Goal: Task Accomplishment & Management: Complete application form

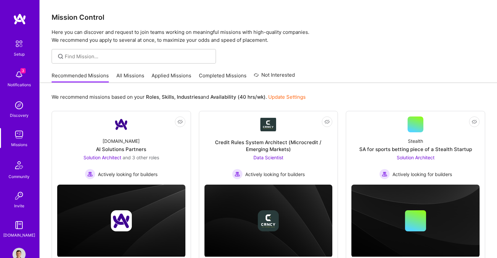
click at [124, 72] on link "All Missions" at bounding box center [130, 77] width 28 height 11
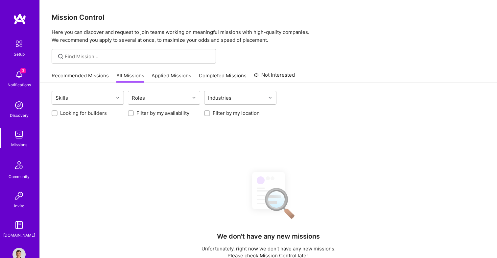
click at [161, 76] on link "Applied Missions" at bounding box center [172, 77] width 40 height 11
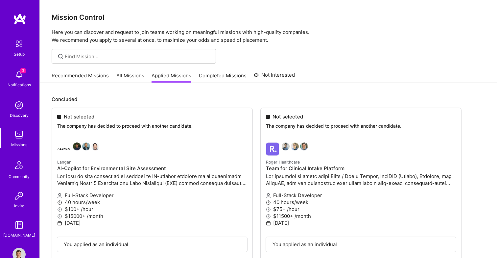
click at [133, 77] on link "All Missions" at bounding box center [130, 77] width 28 height 11
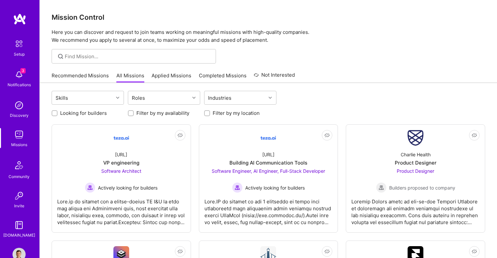
click at [177, 75] on link "Applied Missions" at bounding box center [172, 77] width 40 height 11
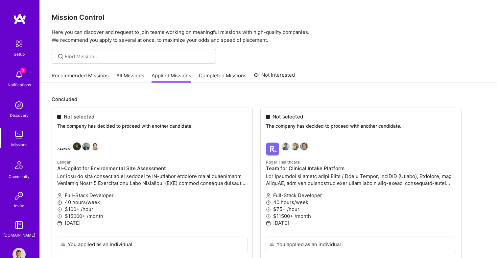
click at [126, 73] on link "All Missions" at bounding box center [130, 77] width 28 height 11
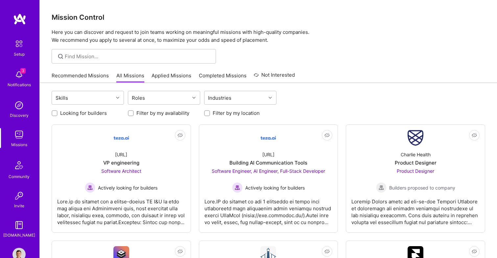
click at [98, 75] on link "Recommended Missions" at bounding box center [80, 77] width 57 height 11
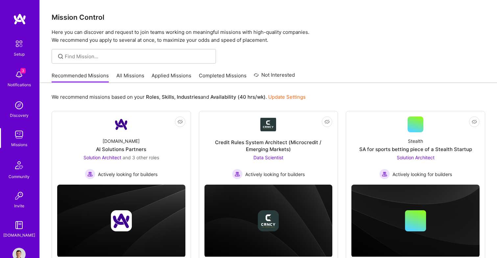
click at [213, 72] on link "Completed Missions" at bounding box center [223, 77] width 48 height 11
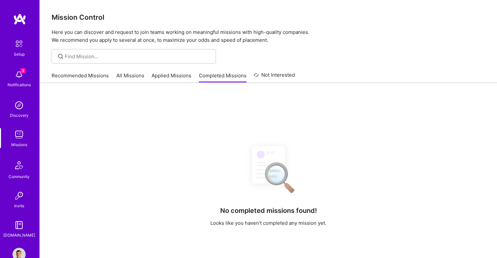
click at [270, 73] on link "Not Interested" at bounding box center [274, 77] width 41 height 12
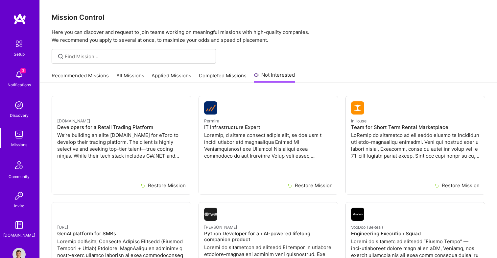
click at [231, 74] on link "Completed Missions" at bounding box center [223, 77] width 48 height 11
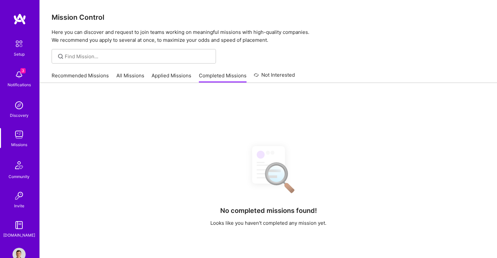
click at [182, 76] on link "Applied Missions" at bounding box center [172, 77] width 40 height 11
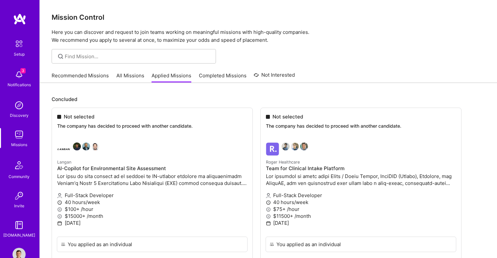
click at [93, 78] on link "Recommended Missions" at bounding box center [80, 77] width 57 height 11
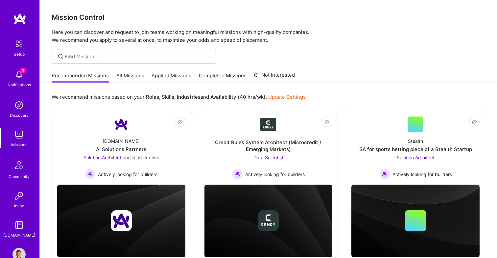
click at [136, 77] on link "All Missions" at bounding box center [130, 77] width 28 height 11
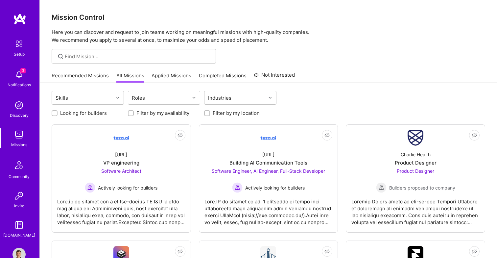
click at [175, 79] on link "Applied Missions" at bounding box center [172, 77] width 40 height 11
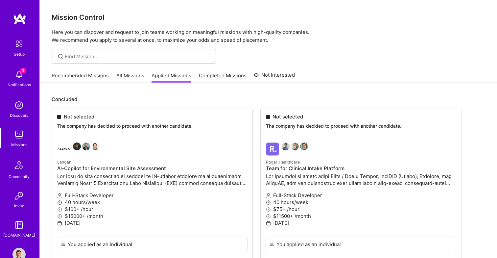
click at [146, 79] on div "Recommended Missions All Missions Applied Missions Completed Missions Not Inter…" at bounding box center [173, 75] width 243 height 14
click at [134, 77] on link "All Missions" at bounding box center [130, 77] width 28 height 11
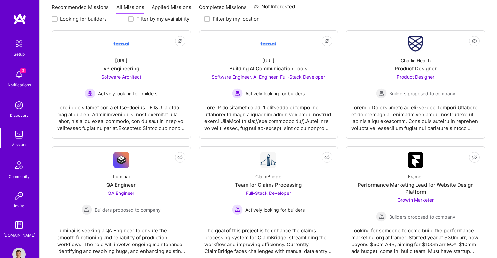
scroll to position [140, 0]
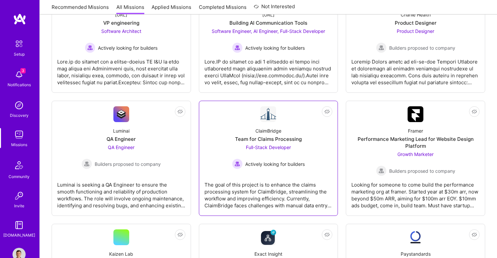
click at [286, 139] on div "Team for Claims Processing" at bounding box center [268, 138] width 67 height 7
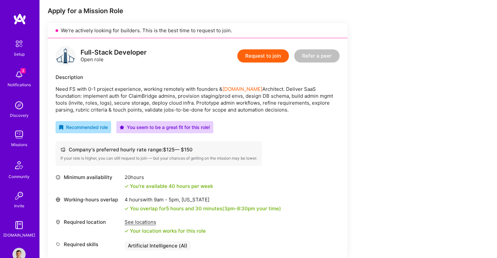
scroll to position [133, 0]
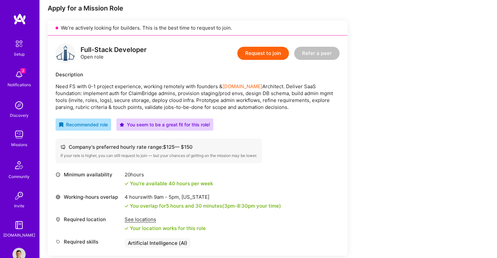
click at [234, 102] on p "Need FS with 0-1 project experience, working remotely with founders & [DOMAIN_N…" at bounding box center [198, 97] width 284 height 28
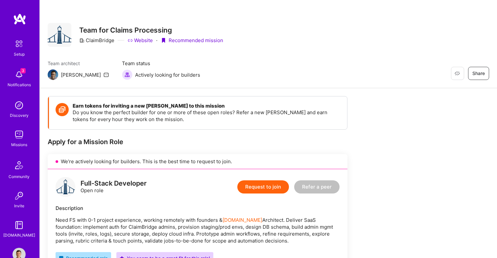
scroll to position [4, 0]
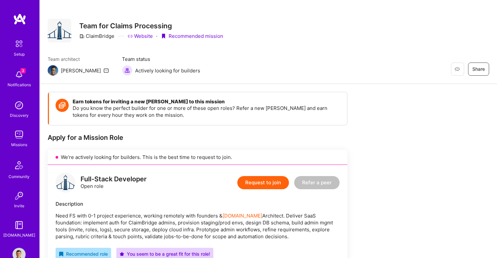
click at [208, 78] on div "Restore Not Interested Share Team for Claims Processing ClaimBridge Website · R…" at bounding box center [268, 40] width 457 height 88
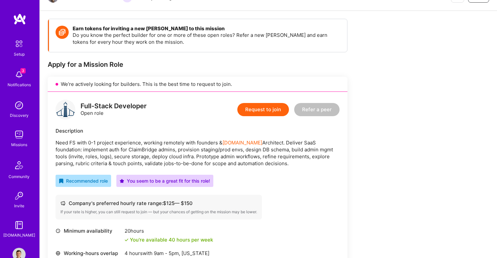
scroll to position [77, 0]
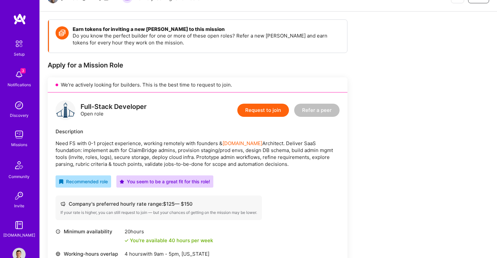
click at [264, 109] on button "Request to join" at bounding box center [263, 110] width 52 height 13
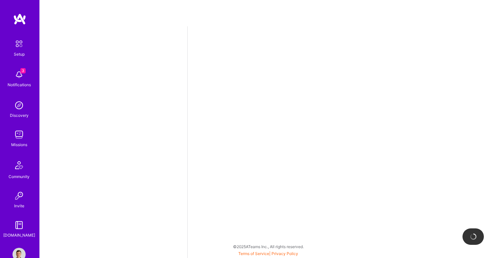
select select "US"
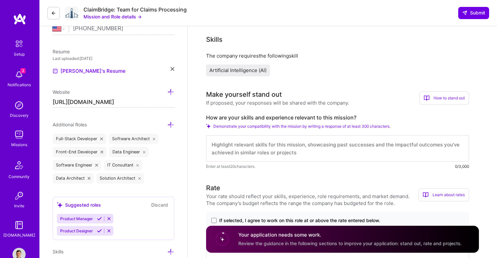
scroll to position [172, 0]
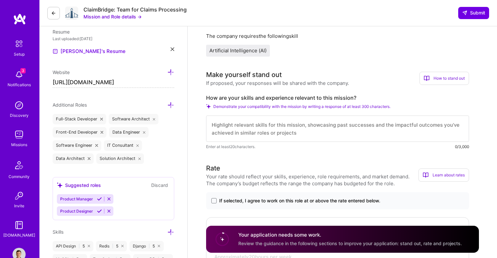
click at [285, 125] on textarea at bounding box center [337, 128] width 263 height 26
paste textarea "I have extensive experience working on the backend mostly building Restful APIs…"
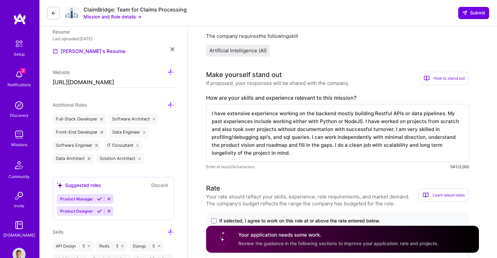
type textarea "I have extensive experience working on the backend mostly building Restful APIs…"
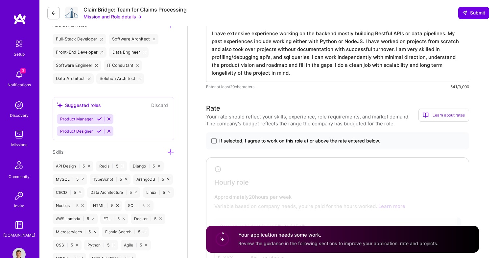
scroll to position [291, 0]
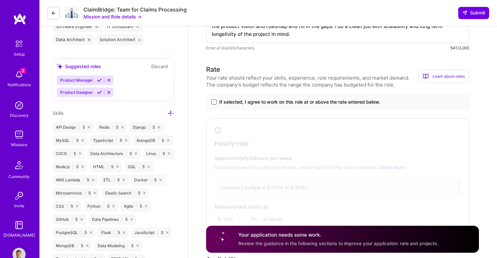
click at [216, 103] on span at bounding box center [213, 101] width 5 height 5
click at [0, 0] on input "If selected, I agree to work on this role at or above the rate entered below." at bounding box center [0, 0] width 0 height 0
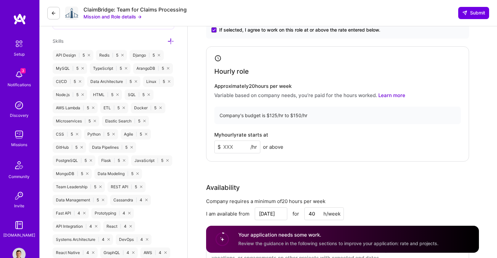
scroll to position [365, 0]
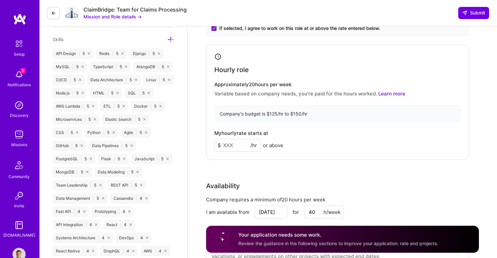
click at [234, 149] on input at bounding box center [237, 145] width 46 height 13
type input "125"
click at [299, 133] on div "My hourly rate starts at $ 125 /hr or above" at bounding box center [337, 140] width 247 height 21
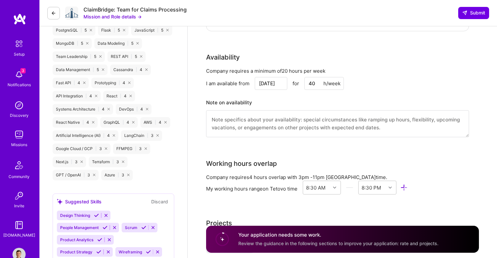
scroll to position [496, 0]
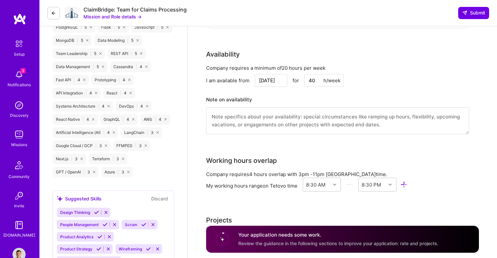
click at [272, 72] on div "Company requires a minimum of 20 hours per week I am available from [DATE] for …" at bounding box center [337, 103] width 263 height 78
click at [272, 78] on input "[DATE]" at bounding box center [271, 80] width 33 height 13
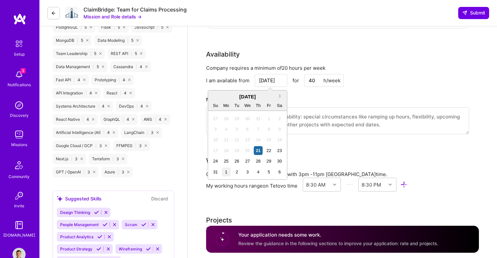
click at [226, 173] on div "1" at bounding box center [226, 171] width 9 height 9
type input "[DATE]"
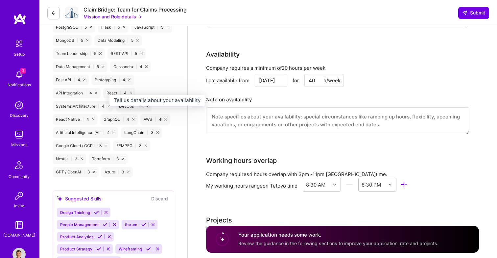
click at [324, 96] on h3 "Note on availability" at bounding box center [337, 100] width 263 height 10
click at [314, 81] on input "40" at bounding box center [323, 80] width 39 height 13
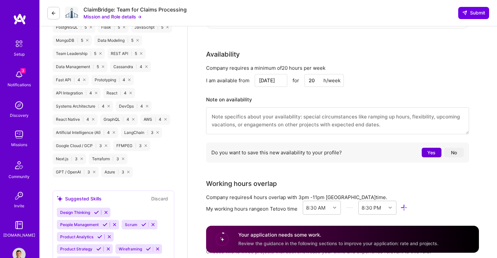
type input "20"
click at [381, 75] on div "I am available from [DATE] for 20 h/week" at bounding box center [337, 80] width 263 height 13
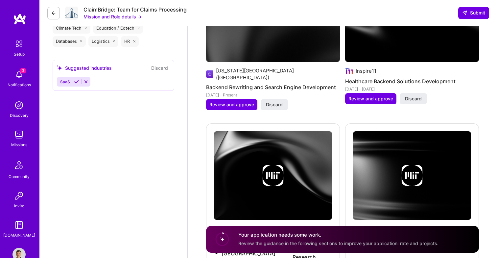
scroll to position [853, 0]
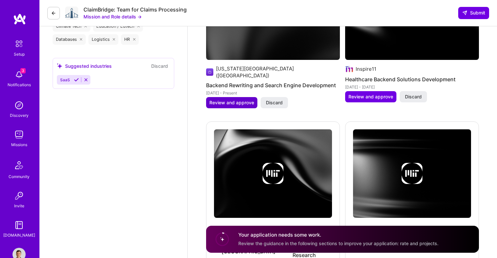
click at [236, 99] on span "Review and approve" at bounding box center [231, 102] width 45 height 7
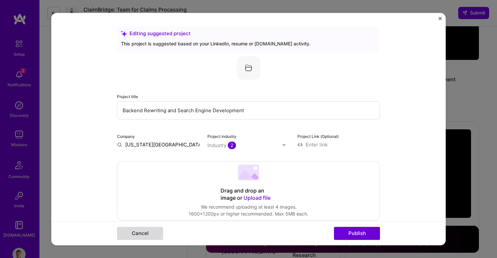
click at [153, 237] on button "Cancel" at bounding box center [140, 233] width 46 height 13
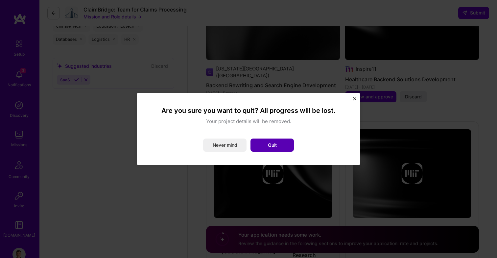
click at [270, 144] on button "Quit" at bounding box center [271, 144] width 43 height 13
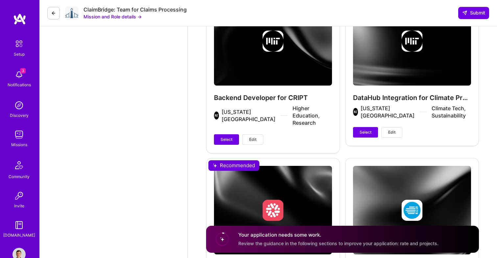
scroll to position [992, 0]
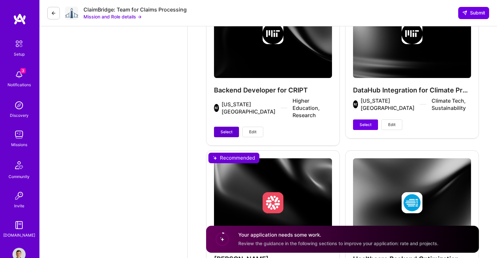
click at [235, 129] on button "Select" at bounding box center [226, 132] width 25 height 11
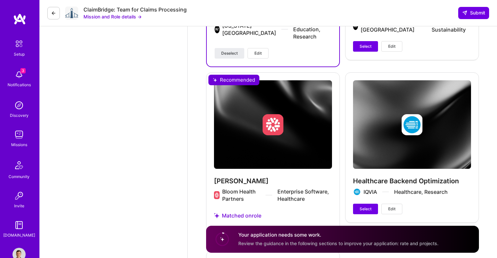
scroll to position [1071, 0]
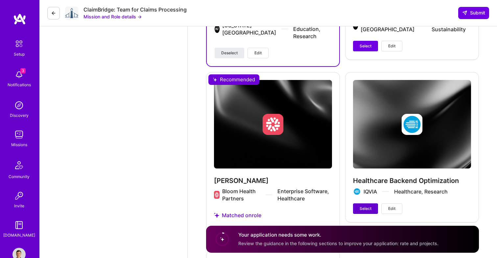
click at [359, 204] on button "Select" at bounding box center [365, 208] width 25 height 11
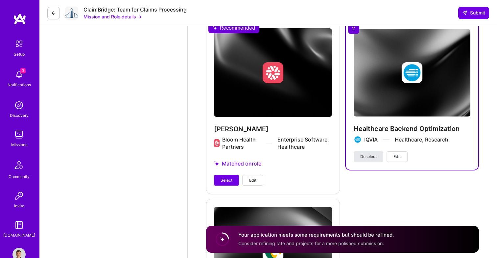
scroll to position [1141, 0]
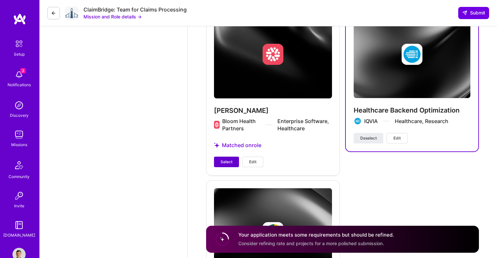
click at [230, 159] on span "Select" at bounding box center [227, 162] width 12 height 6
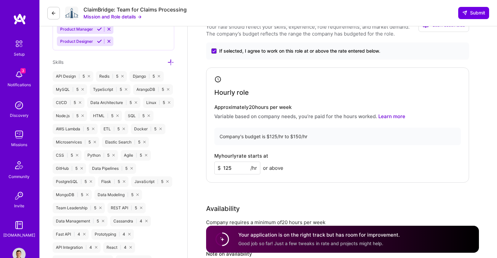
scroll to position [329, 0]
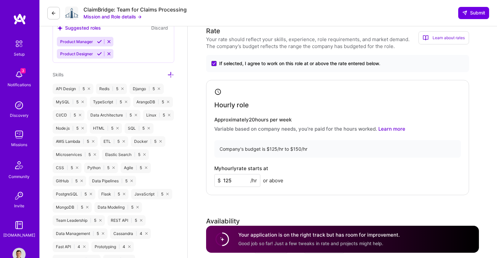
click at [239, 181] on input "125" at bounding box center [237, 180] width 46 height 13
click at [304, 177] on div "My hourly rate starts at $ 130 /hr or above" at bounding box center [337, 175] width 247 height 21
click at [227, 177] on input "130" at bounding box center [237, 180] width 46 height 13
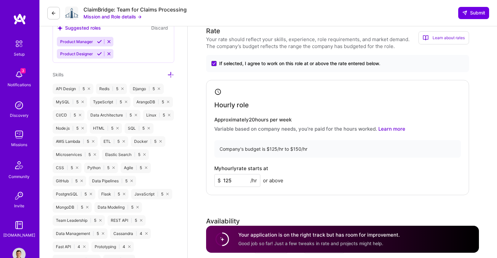
click at [301, 169] on div "My hourly rate starts at $ 125 /hr or above" at bounding box center [337, 175] width 247 height 21
drag, startPoint x: 226, startPoint y: 179, endPoint x: 270, endPoint y: 179, distance: 44.7
click at [270, 179] on div "$ 125 /hr or above" at bounding box center [248, 180] width 69 height 13
type input "130"
click at [328, 174] on div "My hourly rate starts at $ 130 /hr or above" at bounding box center [337, 175] width 247 height 21
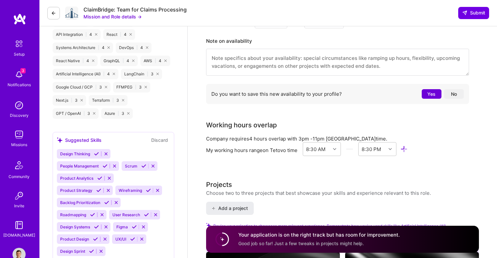
scroll to position [555, 0]
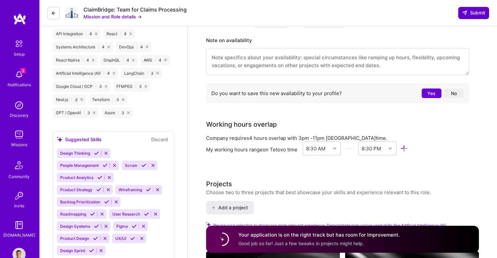
click at [465, 14] on icon at bounding box center [464, 12] width 5 height 5
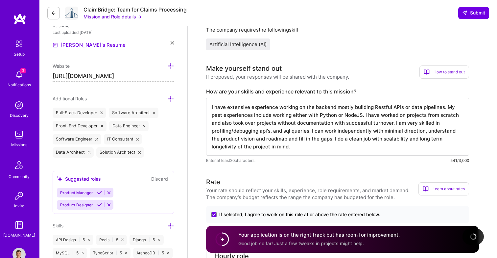
scroll to position [146, 0]
